Goal: Contribute content: Contribute content

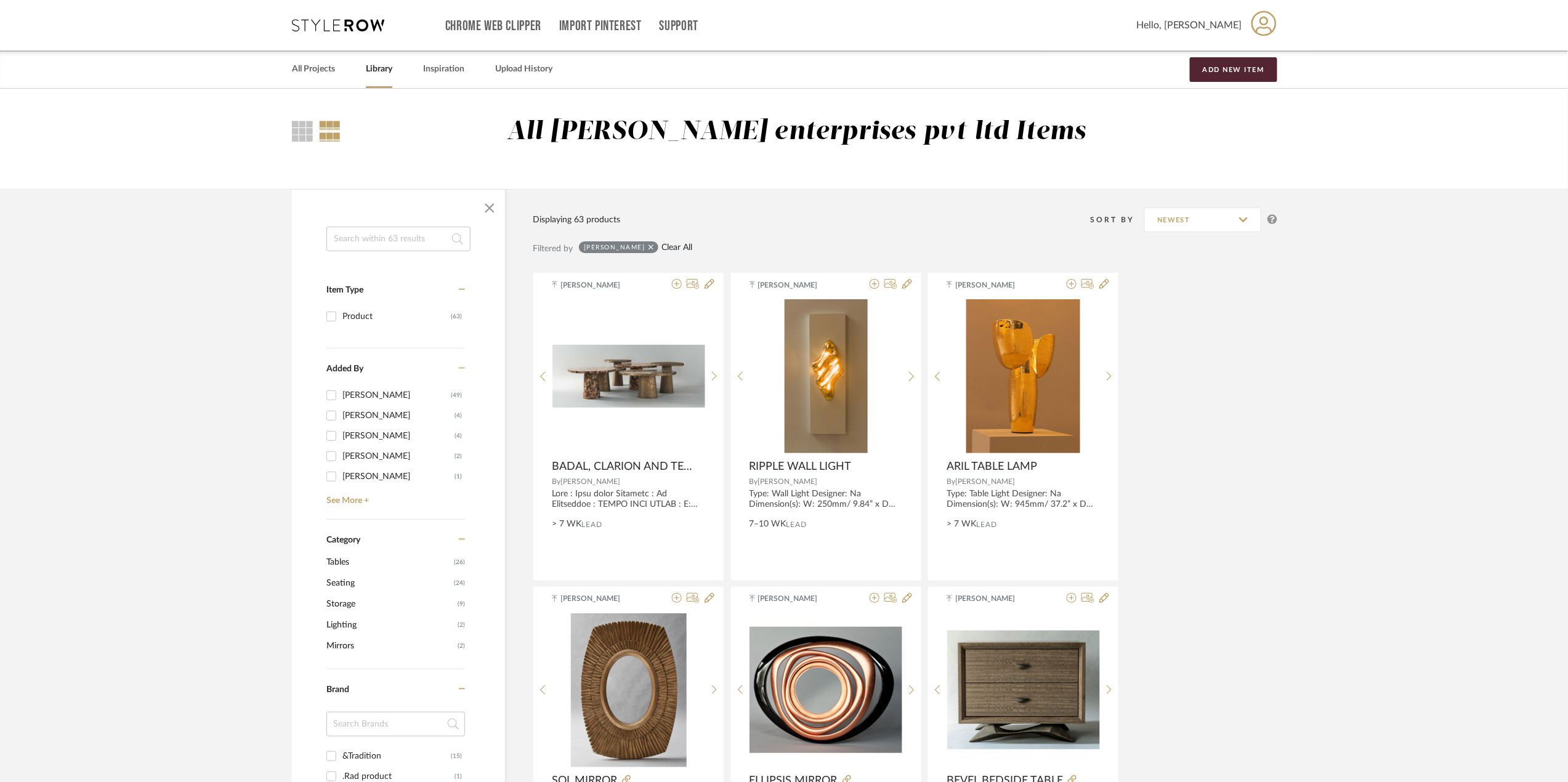
click at [672, 242] on link "Clear All" at bounding box center [677, 248] width 31 height 11
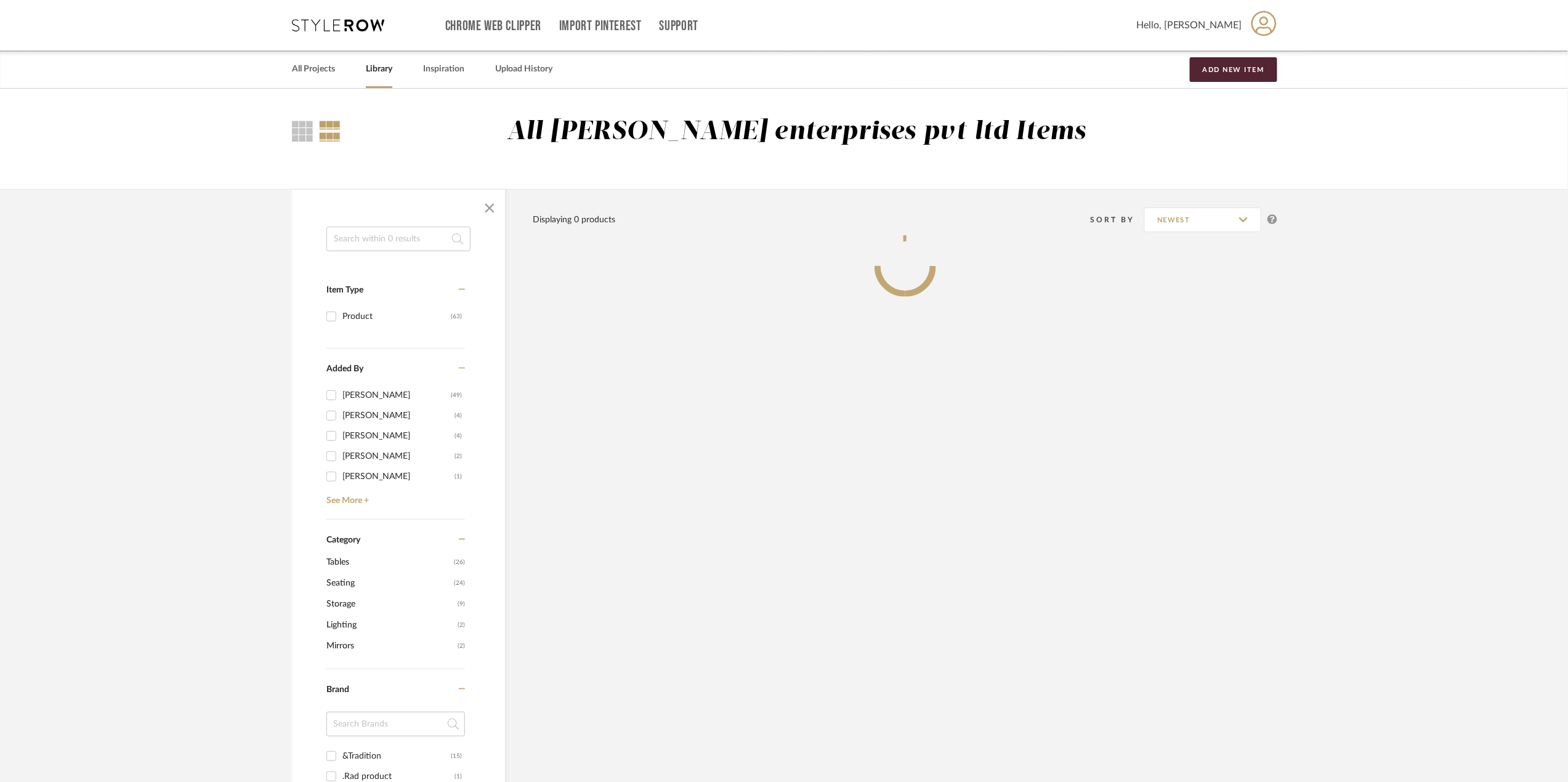
click at [400, 227] on div at bounding box center [398, 208] width 213 height 37
click at [404, 236] on input at bounding box center [398, 239] width 144 height 25
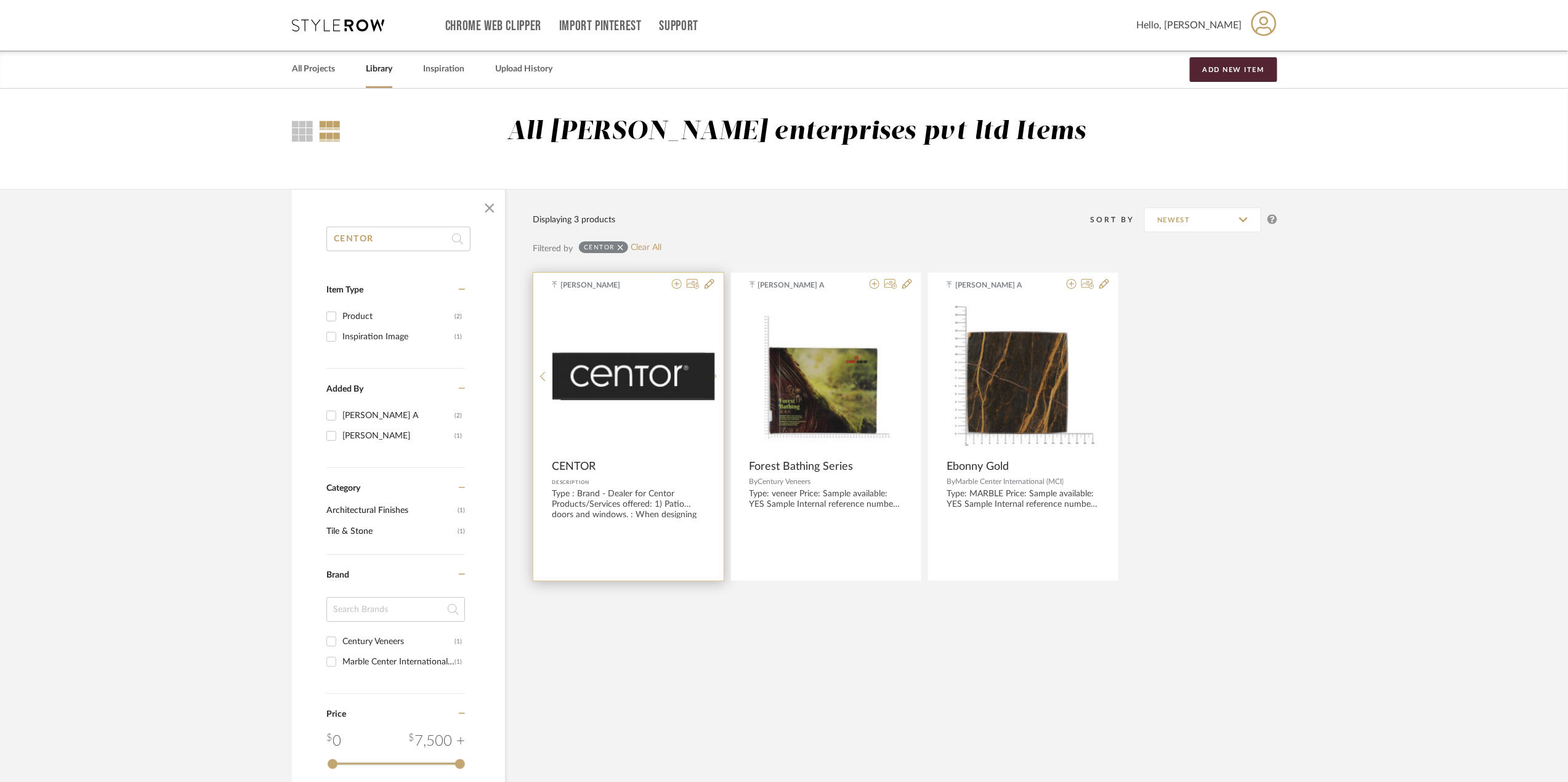
type input "CENTOR"
click at [587, 376] on img "0" at bounding box center [628, 376] width 153 height 46
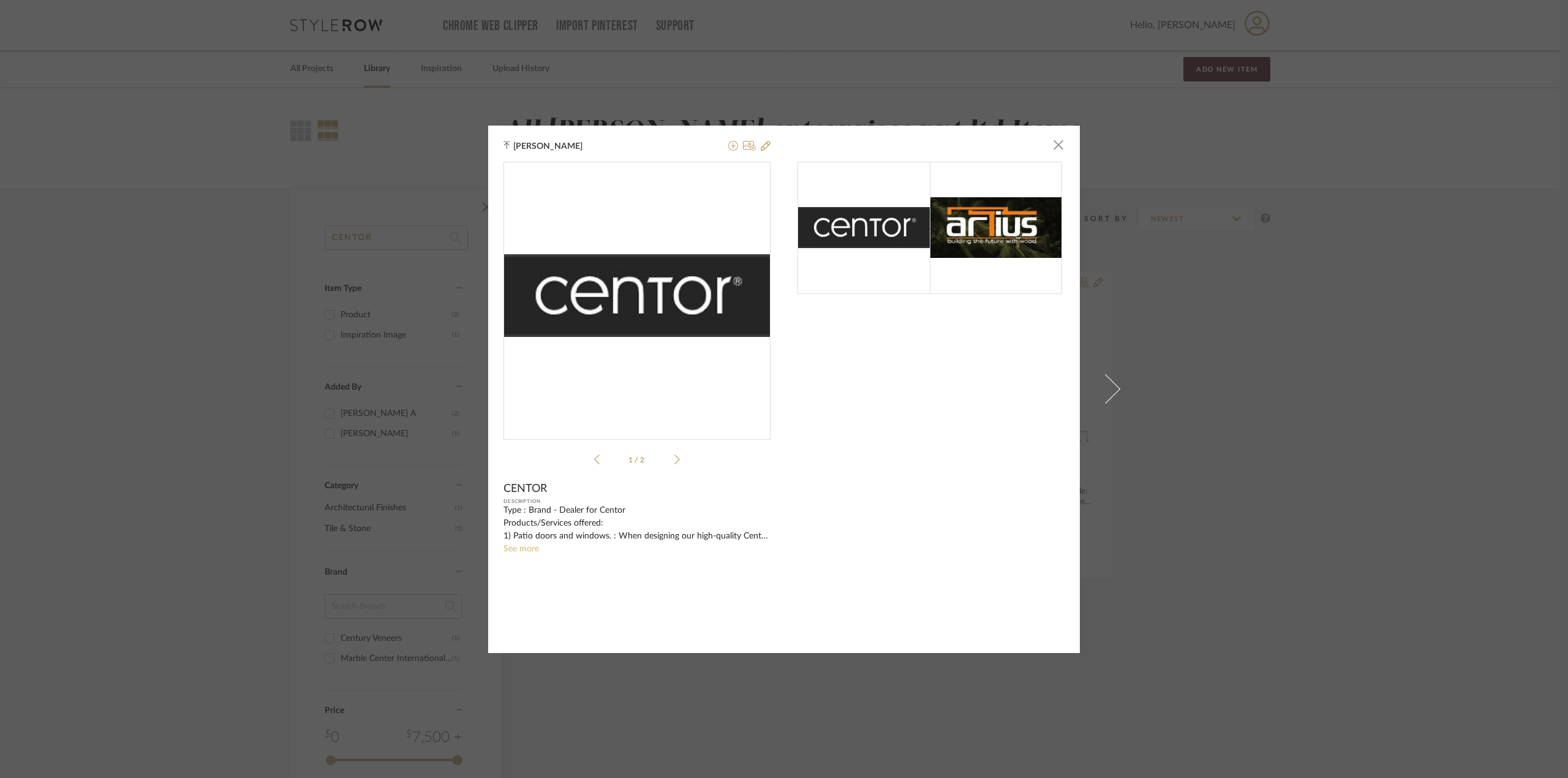
click at [519, 551] on link "See more" at bounding box center [521, 548] width 35 height 8
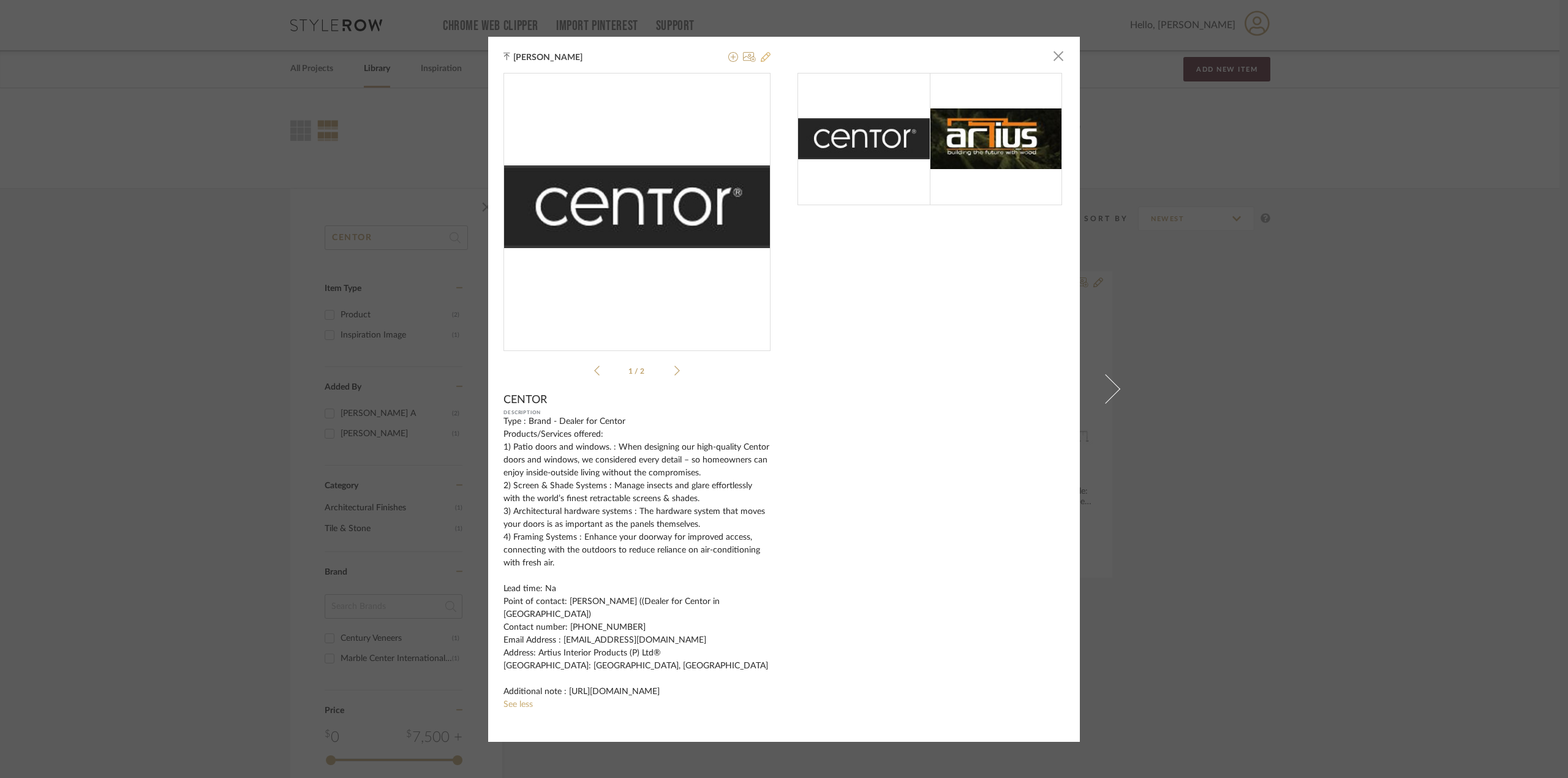
click at [764, 55] on icon at bounding box center [765, 57] width 10 height 10
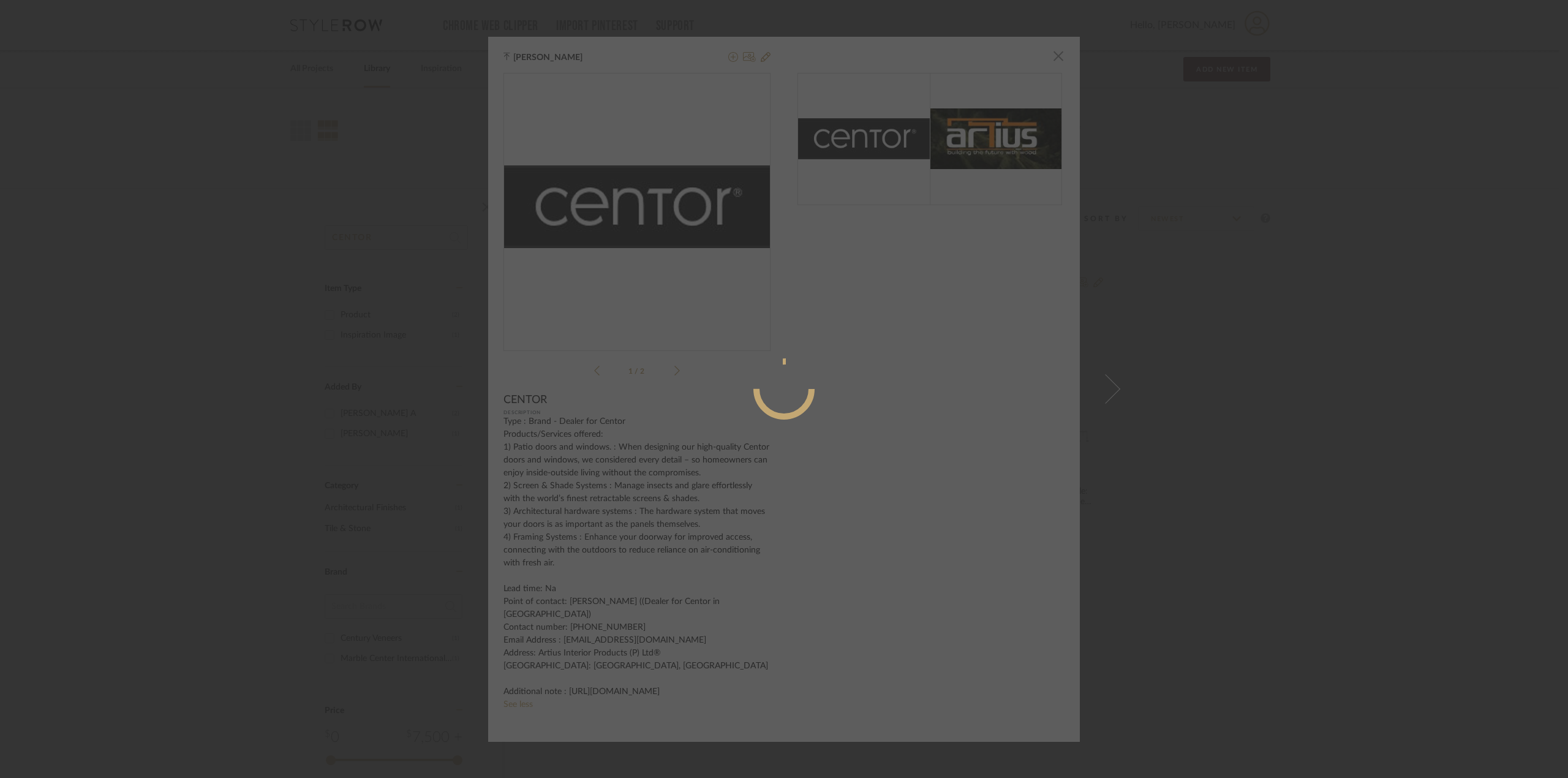
radio input "true"
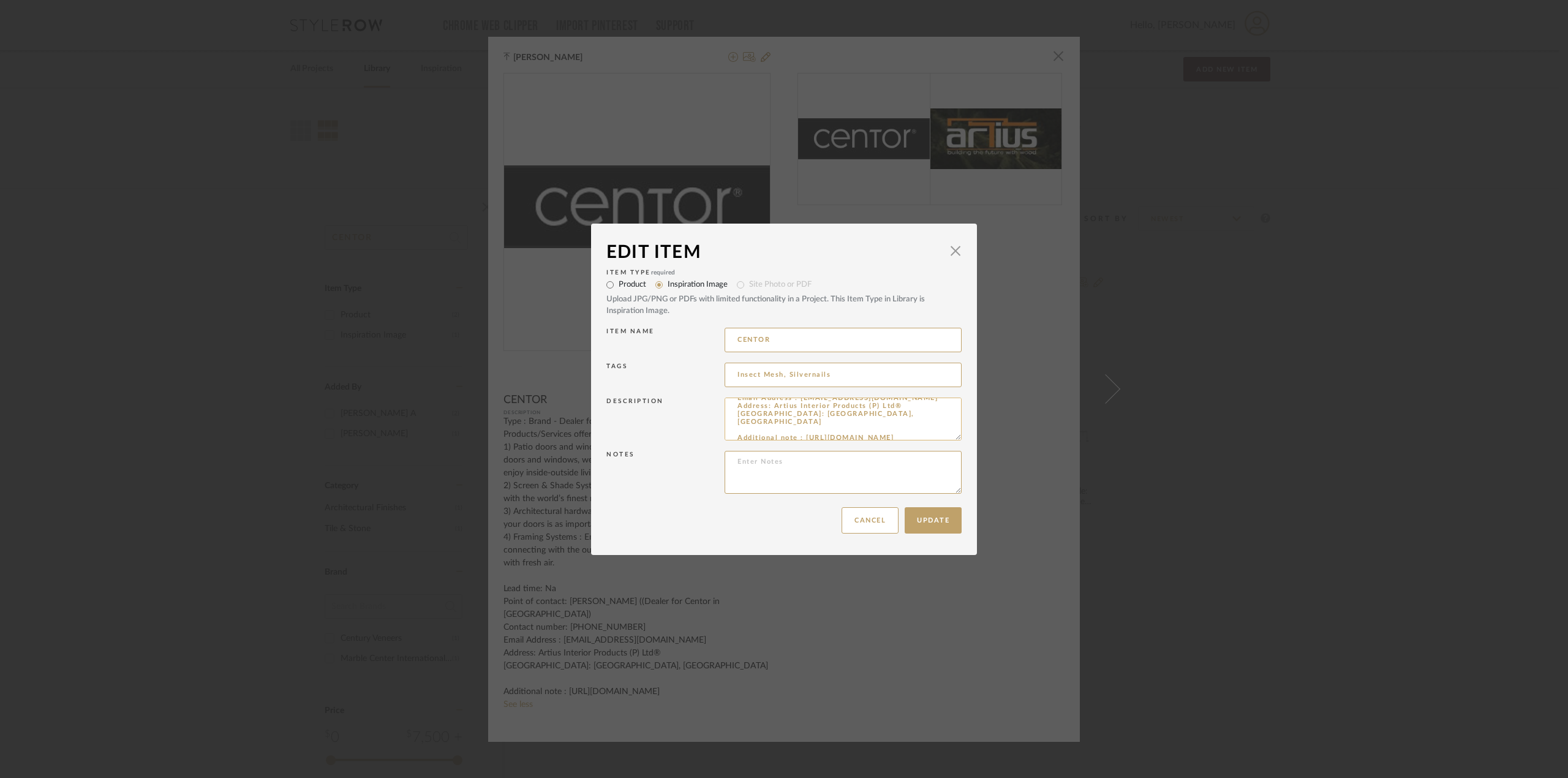
scroll to position [175, 0]
click at [895, 429] on textarea "Type : Brand - Dealer for Centor Products/Services offered: 1) Patio doors and …" at bounding box center [843, 419] width 237 height 43
drag, startPoint x: 791, startPoint y: 240, endPoint x: 888, endPoint y: 257, distance: 98.5
click at [888, 257] on div "Edit Item" at bounding box center [774, 252] width 337 height 27
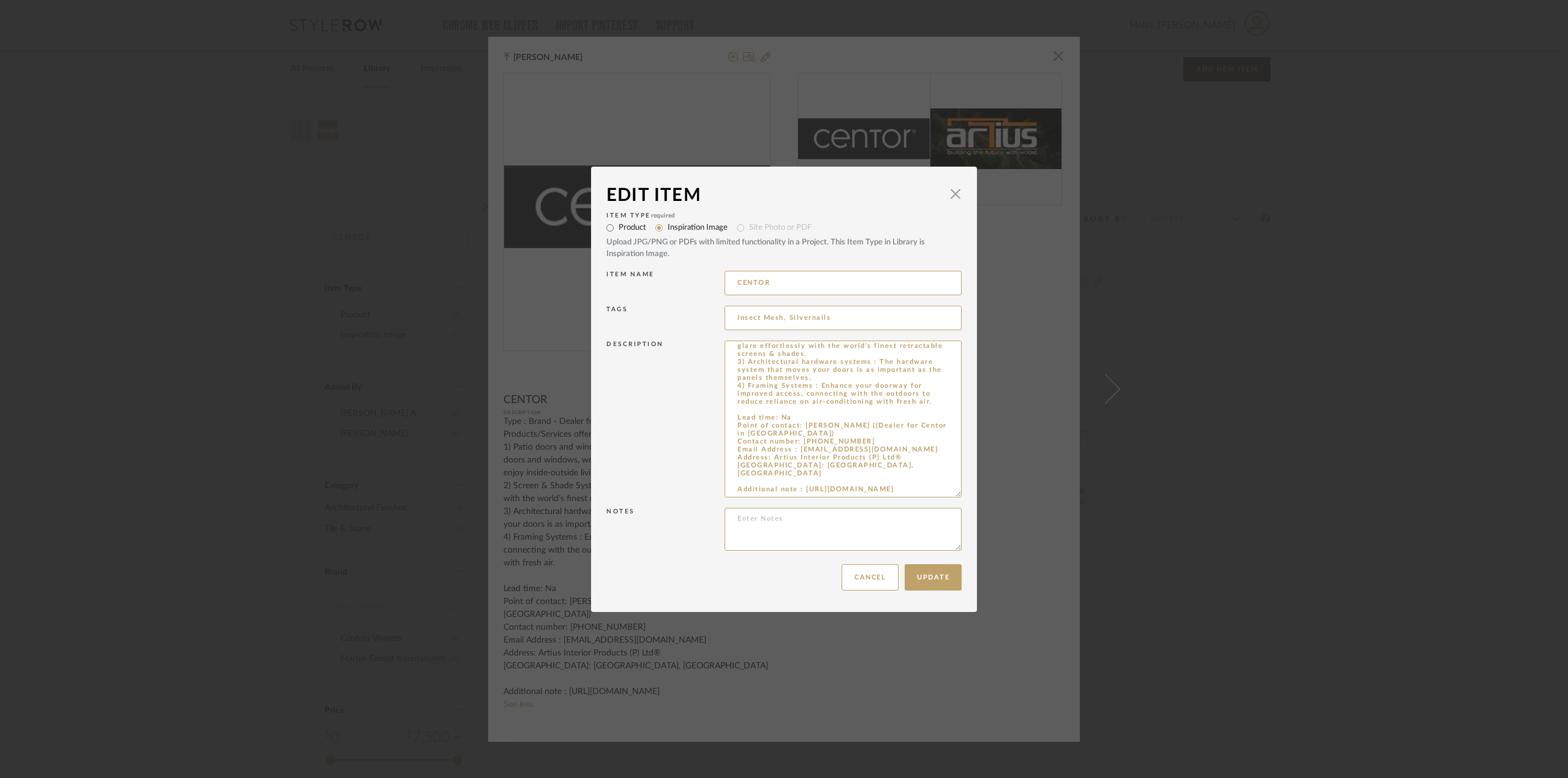
scroll to position [56, 0]
drag, startPoint x: 954, startPoint y: 434, endPoint x: 975, endPoint y: 554, distance: 121.8
click at [975, 554] on div "Edit Item × Item Type required Product Inspiration Image Site Photo or PDF Uplo…" at bounding box center [784, 389] width 1568 height 778
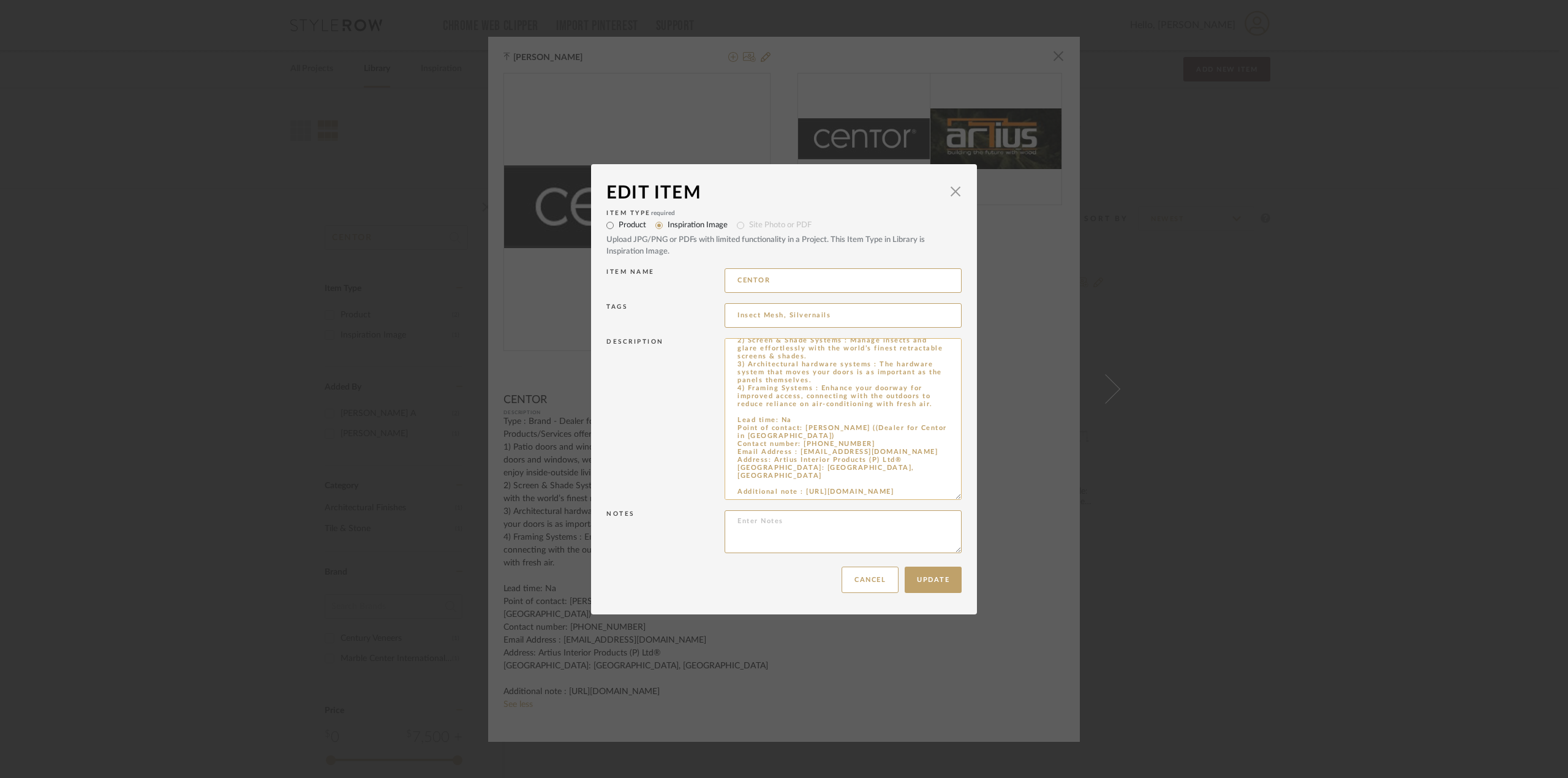
click at [935, 402] on textarea "Type : Brand - Dealer for Centor Products/Services offered: 1) Patio doors and …" at bounding box center [843, 419] width 237 height 162
drag, startPoint x: 806, startPoint y: 409, endPoint x: 745, endPoint y: 411, distance: 61.0
click at [745, 411] on textarea "Type : Brand - Dealer for Centor Products/Services offered: 1) Patio doors and …" at bounding box center [843, 419] width 237 height 162
click at [853, 414] on textarea "Type : Brand - Dealer for Centor Products/Services offered: 1) Patio doors and …" at bounding box center [843, 419] width 237 height 162
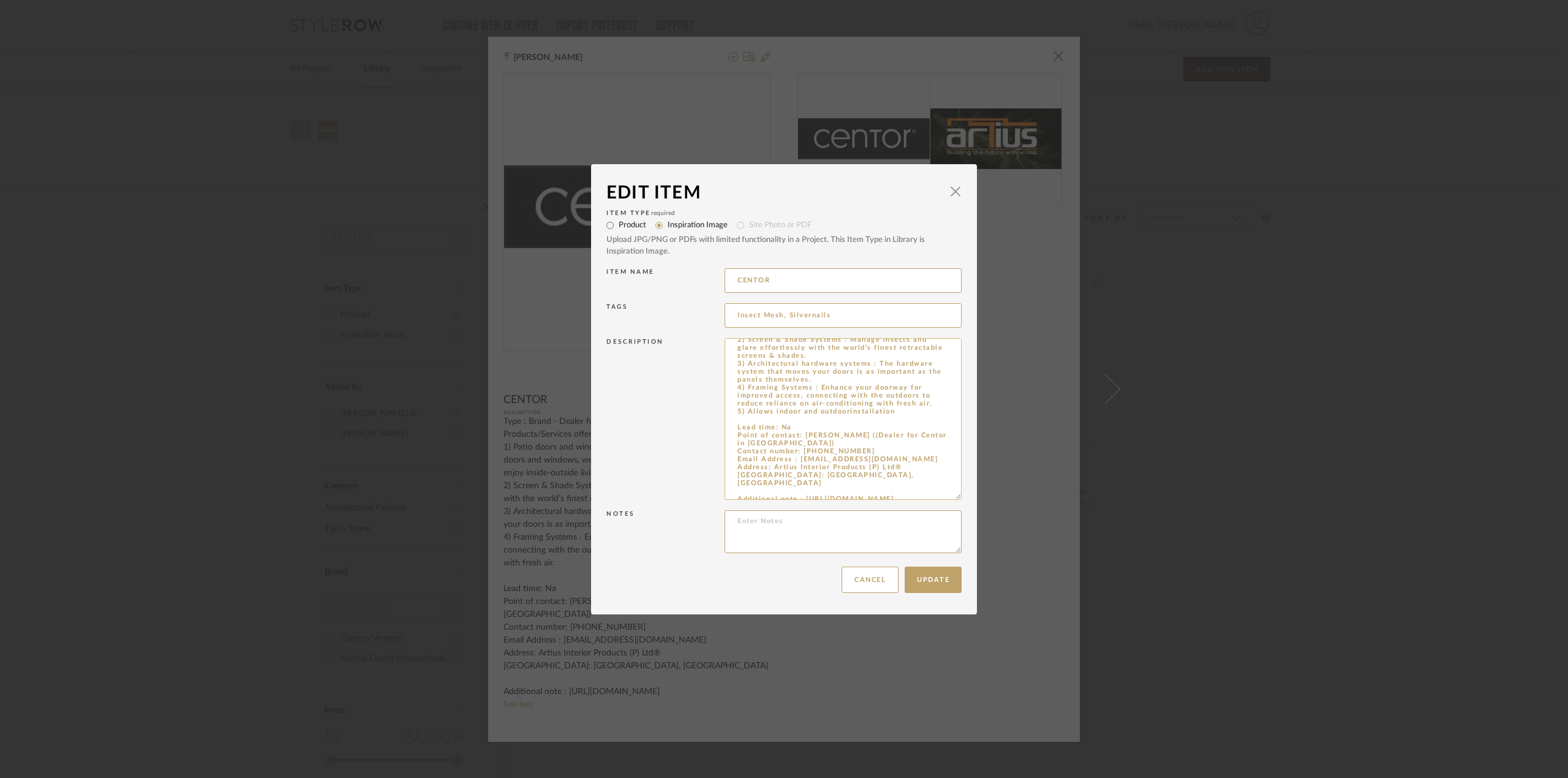
click at [844, 413] on textarea "Type : Brand - Dealer for Centor Products/Services offered: 1) Patio doors and …" at bounding box center [843, 419] width 237 height 162
click at [898, 413] on textarea "Type : Brand - Dealer for Centor Products/Services offered: 1) Patio doors and …" at bounding box center [843, 419] width 237 height 162
click at [835, 420] on textarea at bounding box center [843, 419] width 237 height 162
click at [883, 418] on textarea at bounding box center [843, 419] width 237 height 162
click at [875, 421] on textarea at bounding box center [843, 419] width 237 height 162
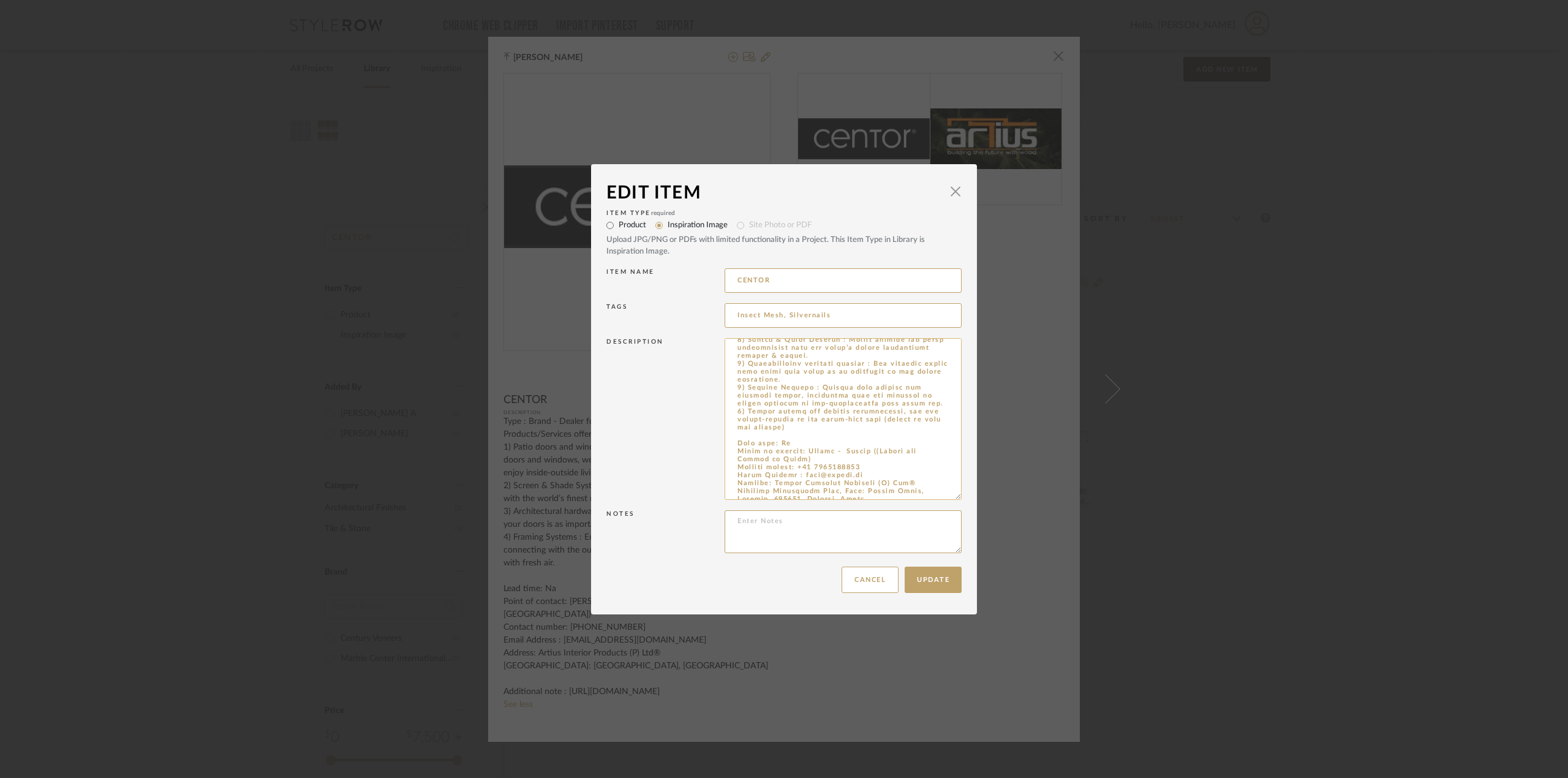
click at [907, 432] on textarea at bounding box center [843, 419] width 237 height 162
type textarea "Lore : Ipsum - Dolors ame Consec Adipisci/Elitsedd eiusmod: 3) Tempo incid utl …"
click at [916, 575] on button "Update" at bounding box center [933, 579] width 57 height 26
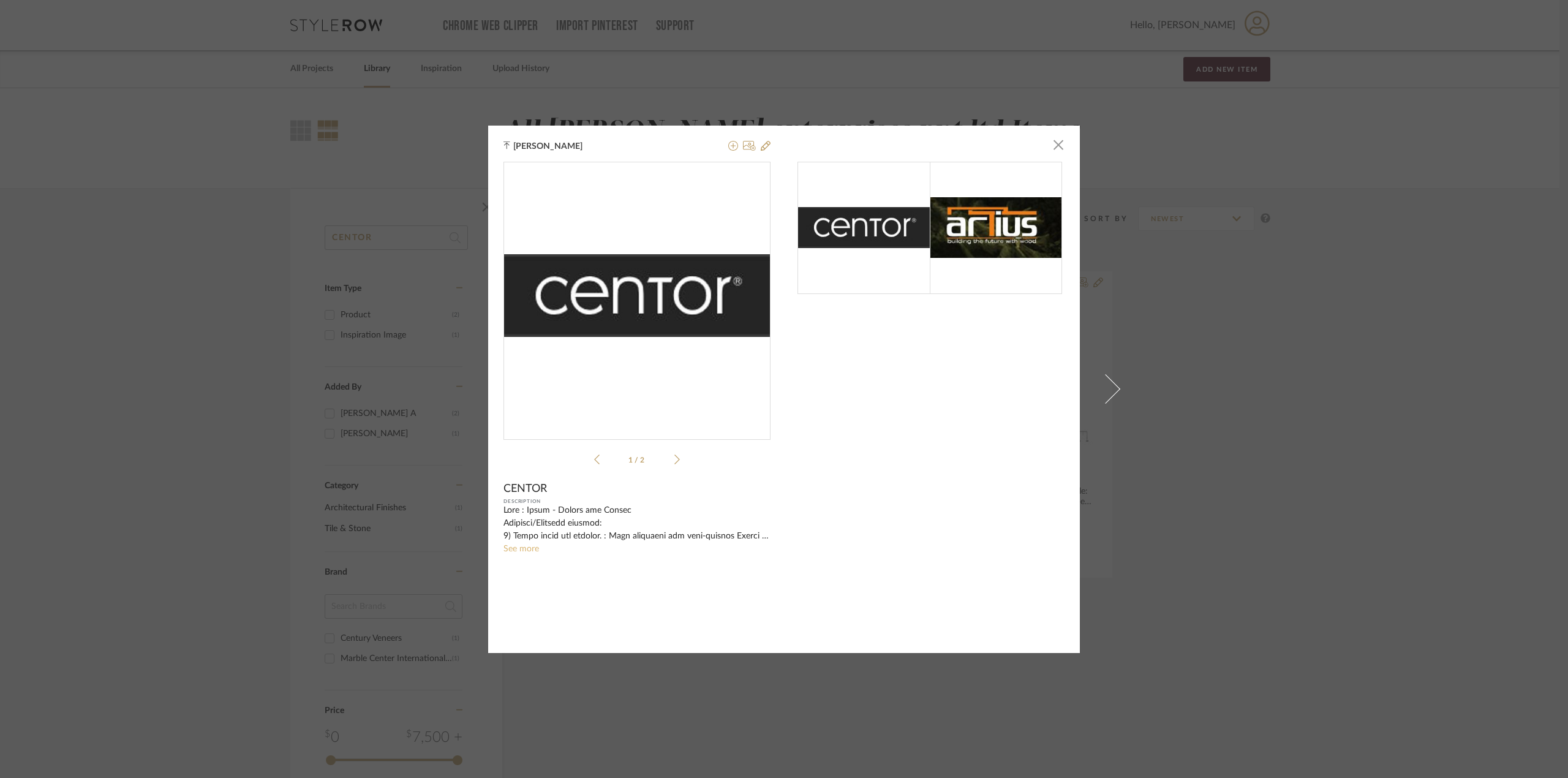
click at [522, 548] on link "See more" at bounding box center [521, 548] width 35 height 8
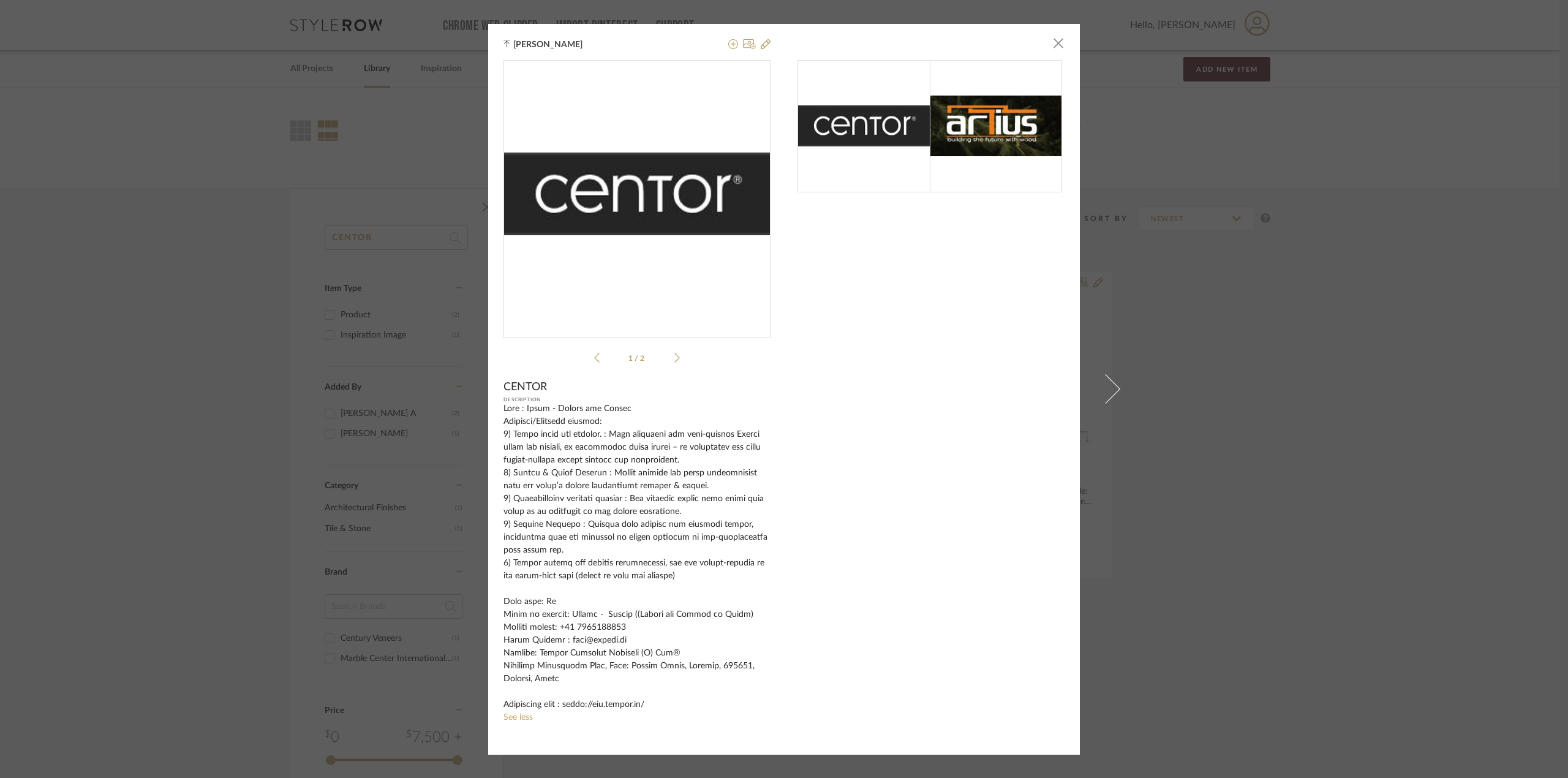
click at [1181, 532] on div "[PERSON_NAME] × 1 / 2 CENTOR Description See less" at bounding box center [784, 389] width 1568 height 778
